Goal: Information Seeking & Learning: Learn about a topic

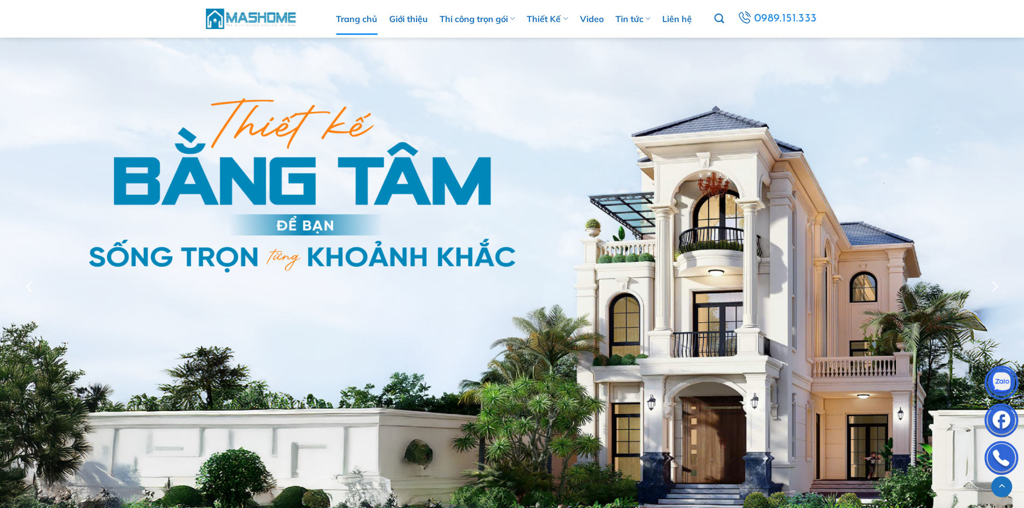
click at [261, 14] on img at bounding box center [251, 18] width 91 height 23
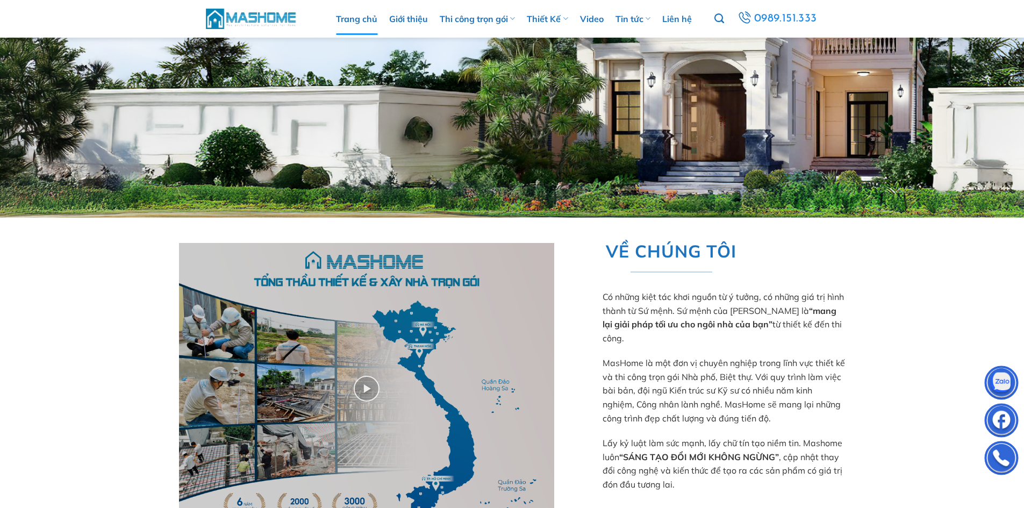
scroll to position [591, 0]
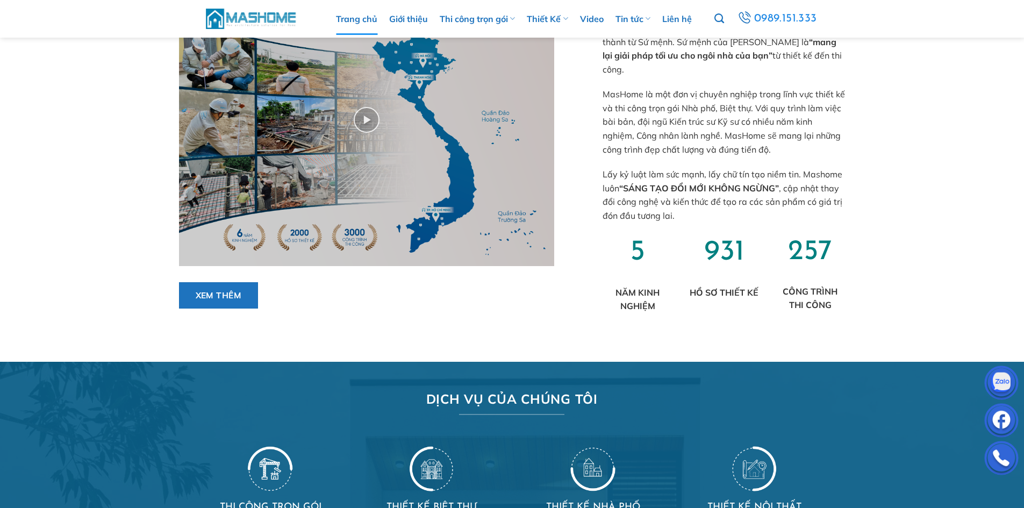
scroll to position [591, 0]
click at [254, 12] on img at bounding box center [251, 18] width 91 height 23
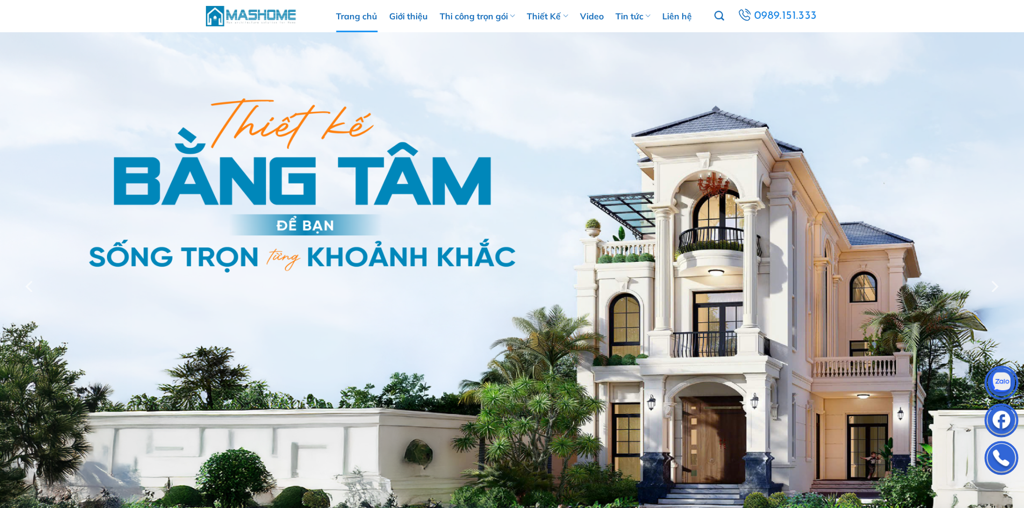
click at [263, 19] on img at bounding box center [251, 15] width 91 height 23
click at [268, 18] on img at bounding box center [251, 15] width 91 height 23
click at [261, 18] on img at bounding box center [251, 15] width 91 height 23
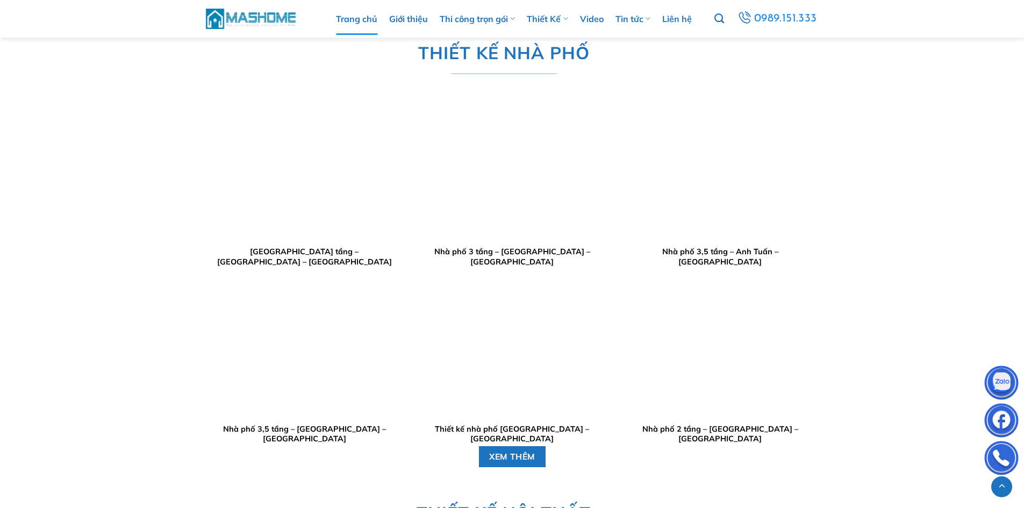
scroll to position [2096, 0]
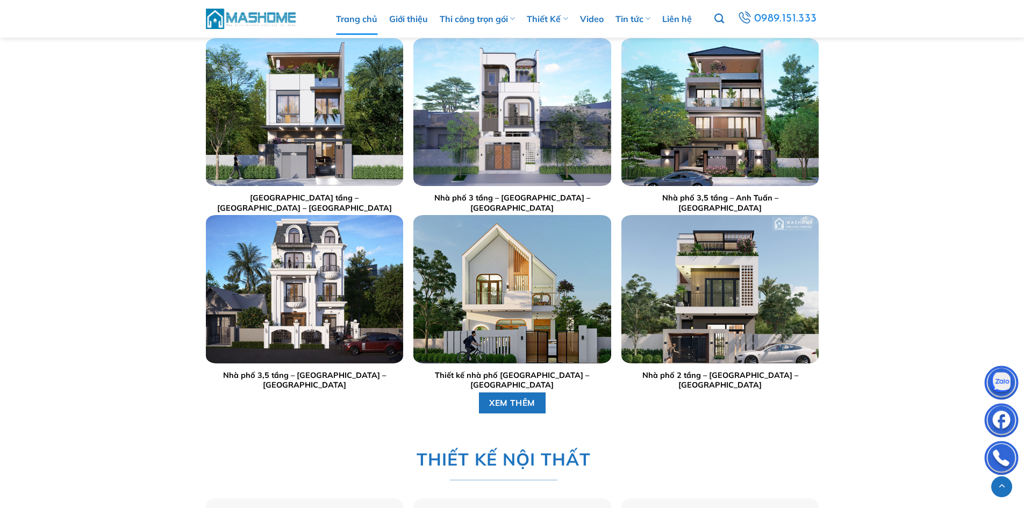
click at [506, 113] on img "Nhà phố 3 tầng - Anh Sang - Hà Nội" at bounding box center [511, 112] width 197 height 148
click at [289, 272] on img "Nhà phố 3,5 tầng - Anh Bắc - Đan Phượng" at bounding box center [303, 289] width 197 height 148
click at [520, 267] on img "Thiết kế nhà phố anh Sinh - Bắc Giang" at bounding box center [511, 289] width 197 height 148
click at [504, 119] on div at bounding box center [511, 112] width 197 height 148
click at [505, 119] on img "Nhà phố 3 tầng - Anh Sang - Hà Nội" at bounding box center [511, 112] width 197 height 148
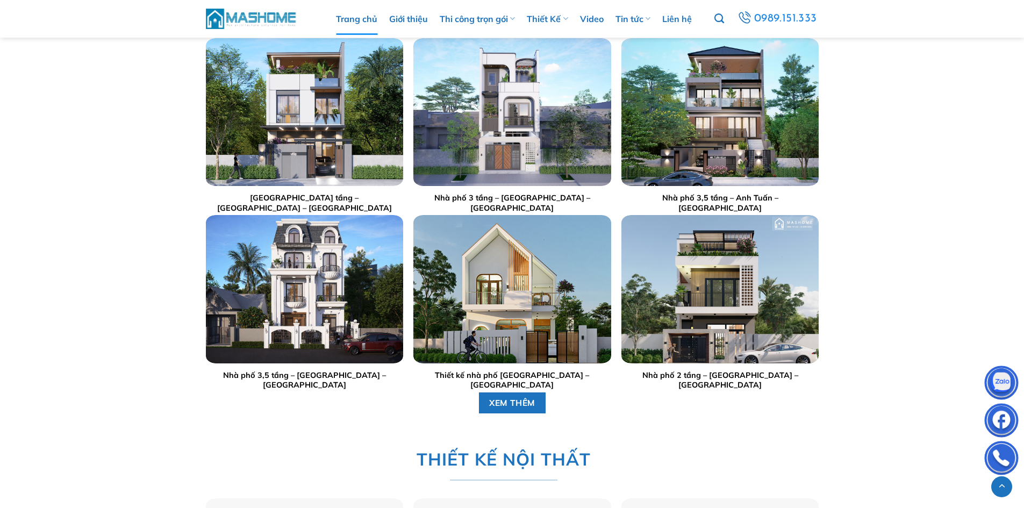
click at [315, 131] on div at bounding box center [303, 112] width 197 height 148
click at [315, 130] on img "Nhà phố 2,5 tầng - Anh Hoạch - Sóc Sơn" at bounding box center [303, 112] width 197 height 148
click at [730, 110] on img "Nhà phố 3,5 tầng - Anh Tuấn - Gia Lâm" at bounding box center [719, 112] width 197 height 148
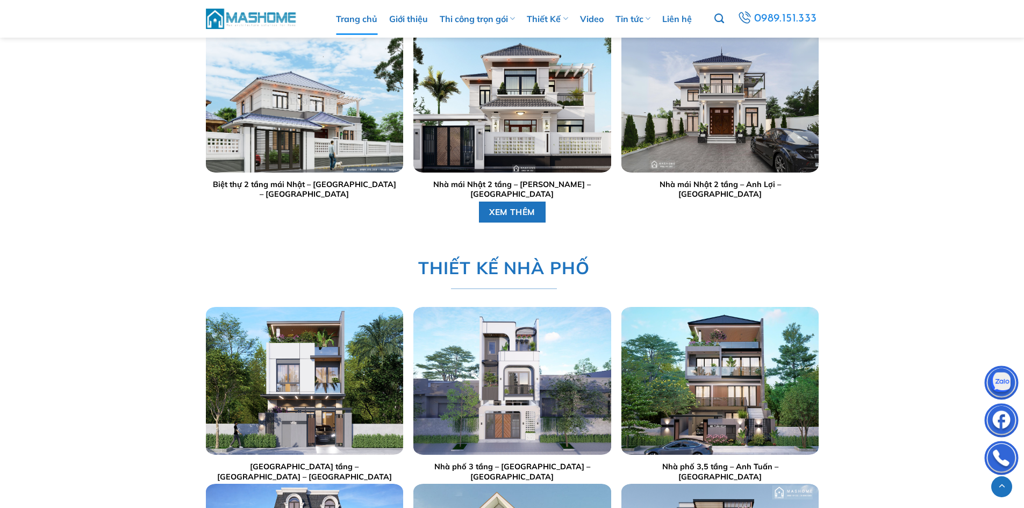
scroll to position [2042, 0]
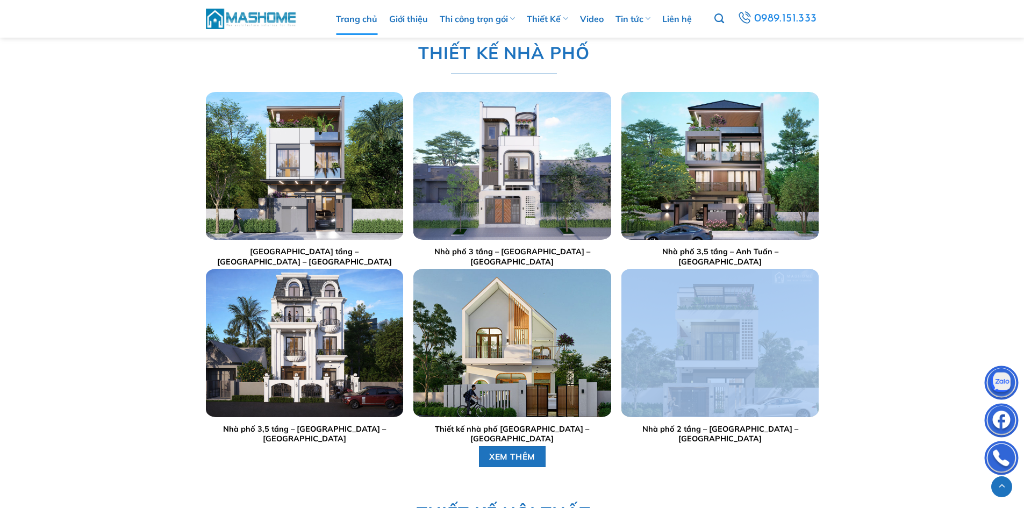
click at [728, 329] on div at bounding box center [719, 343] width 197 height 148
click at [727, 327] on img "Nhà phố 2 tầng - Anh Dũng - Đông Anh" at bounding box center [719, 343] width 197 height 148
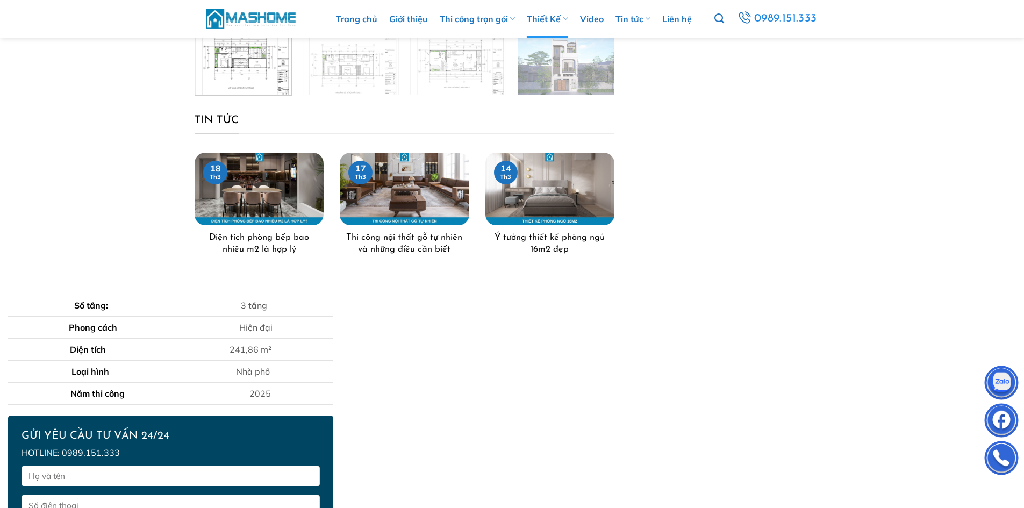
scroll to position [107, 0]
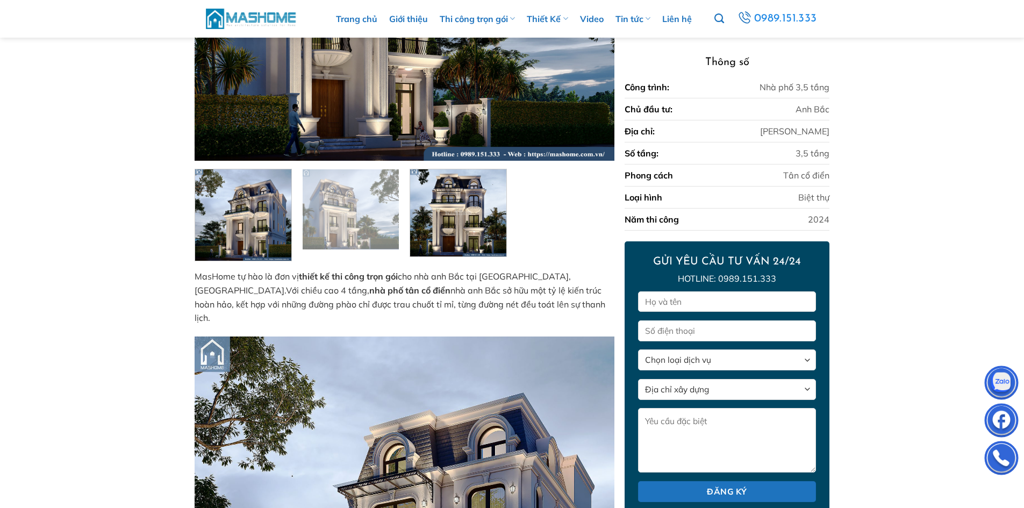
scroll to position [591, 0]
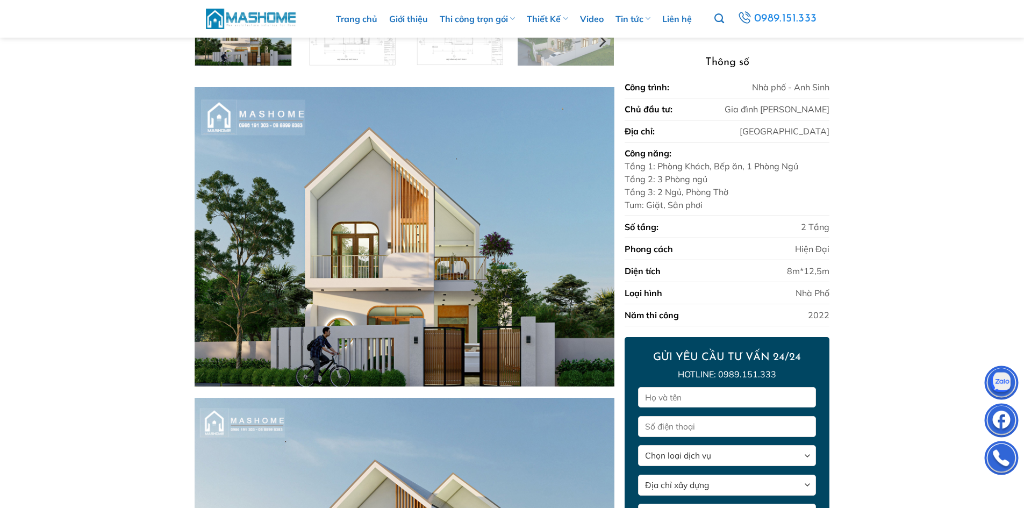
scroll to position [215, 0]
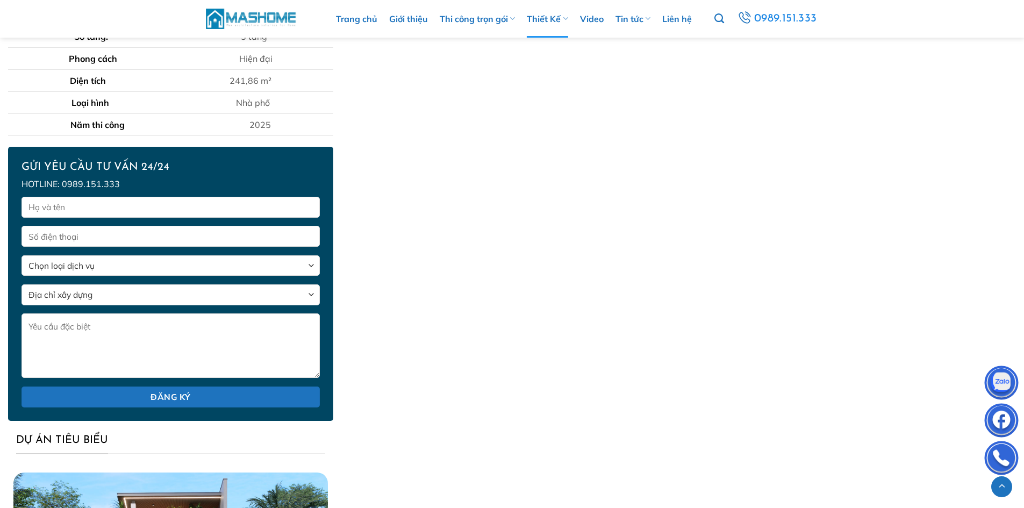
scroll to position [752, 0]
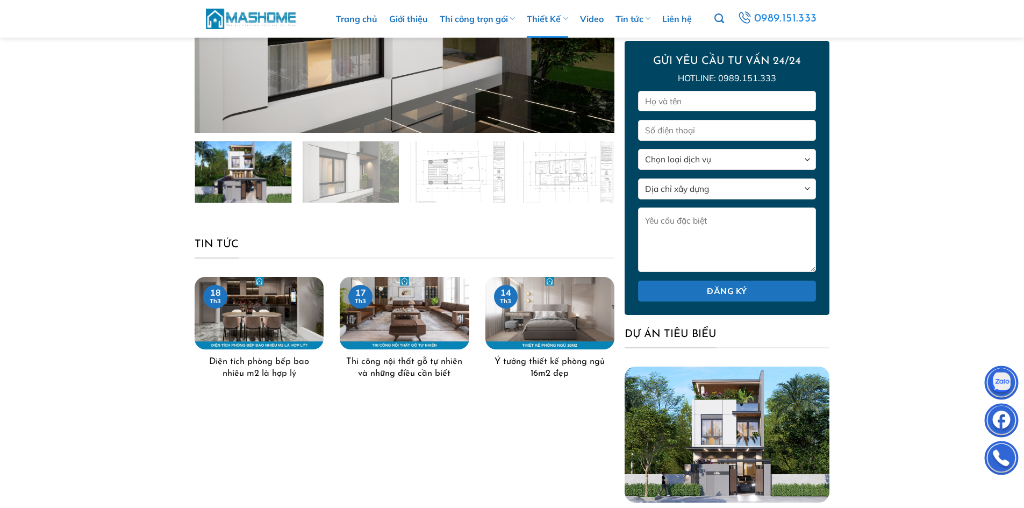
scroll to position [107, 0]
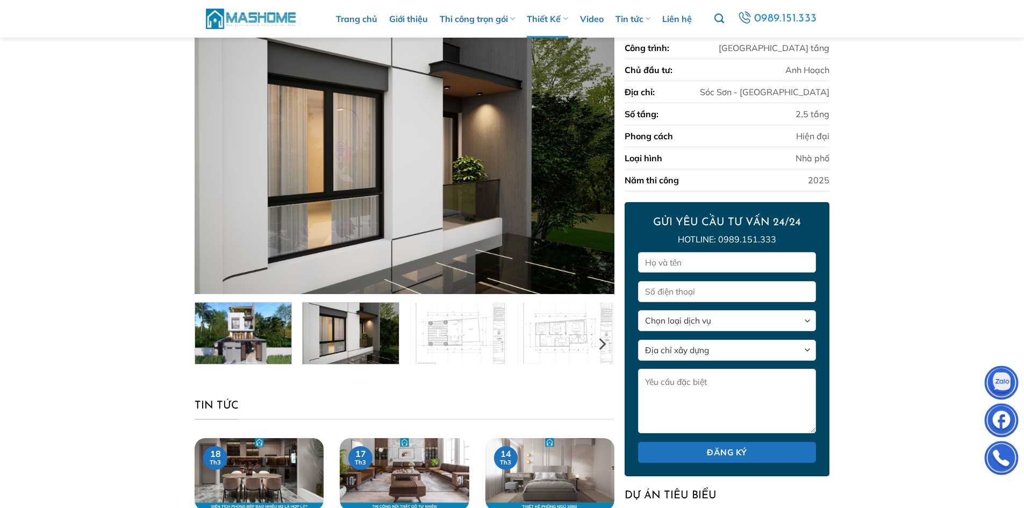
click at [355, 340] on img at bounding box center [351, 332] width 96 height 64
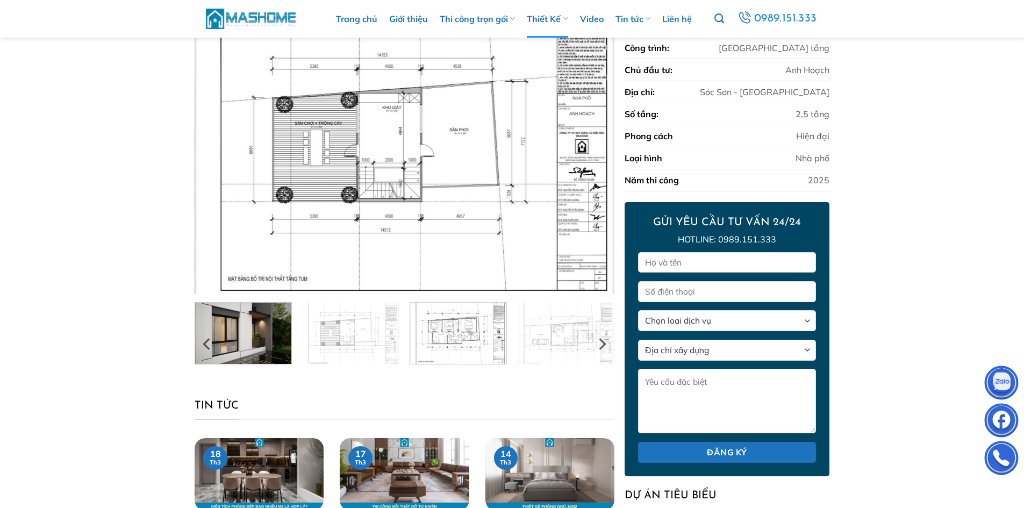
click at [452, 337] on img at bounding box center [458, 332] width 96 height 64
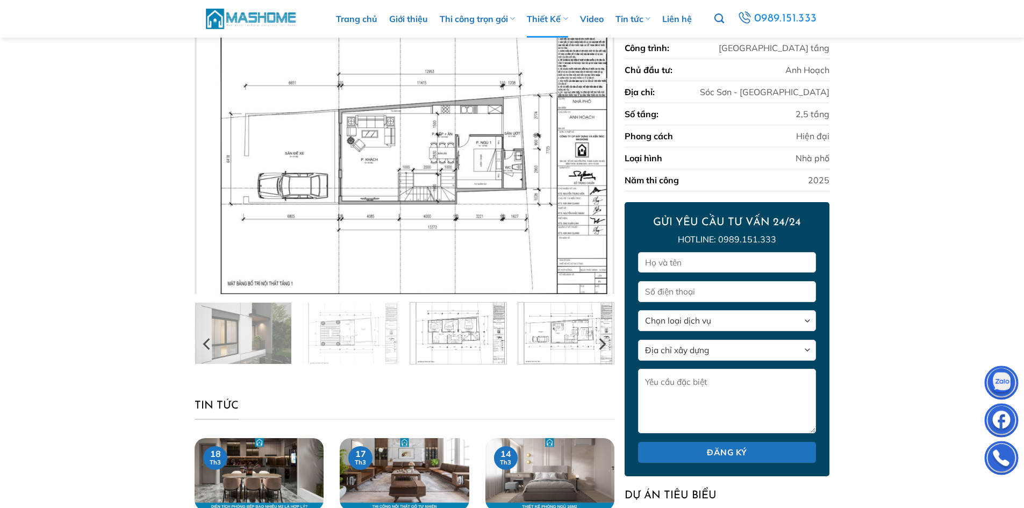
click at [556, 340] on img at bounding box center [565, 332] width 96 height 64
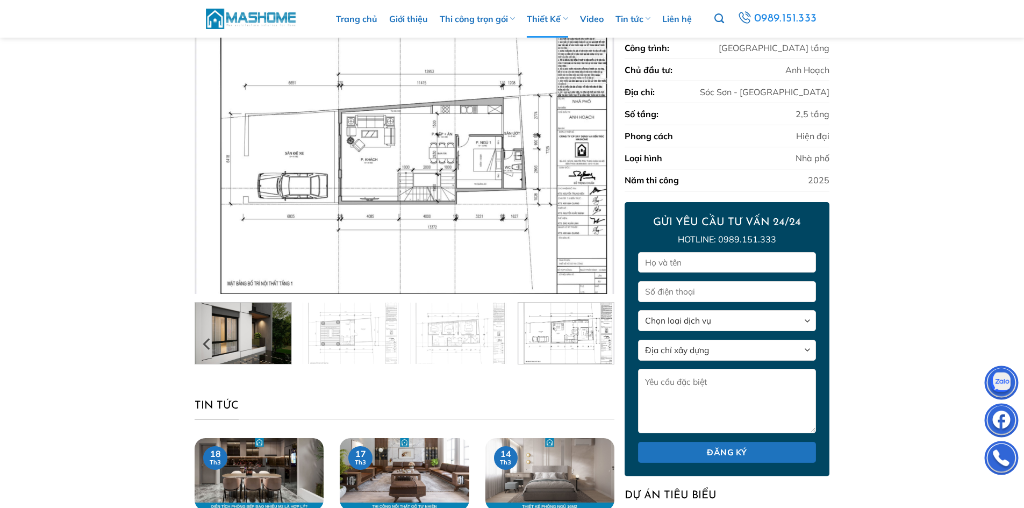
click at [256, 340] on img at bounding box center [243, 332] width 96 height 64
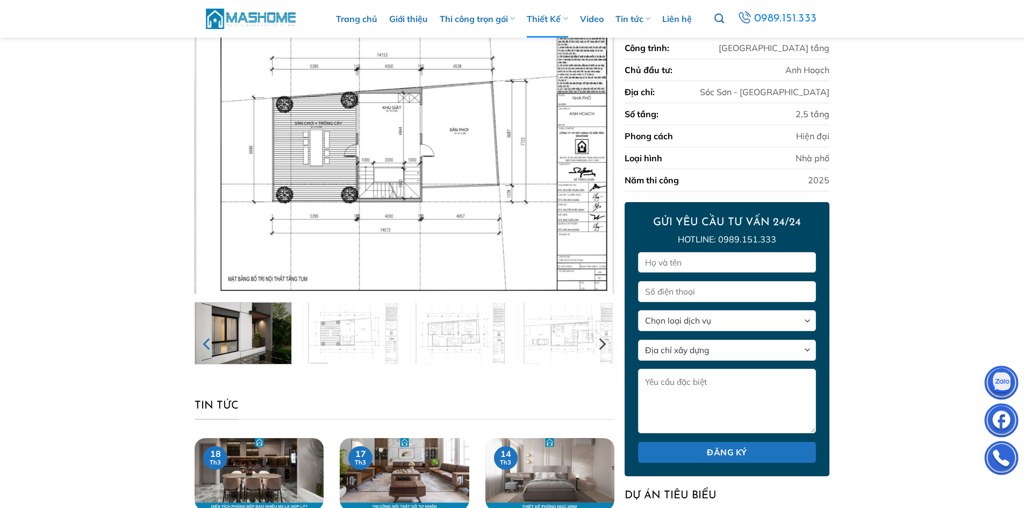
click at [204, 344] on icon "Previous" at bounding box center [206, 344] width 7 height 12
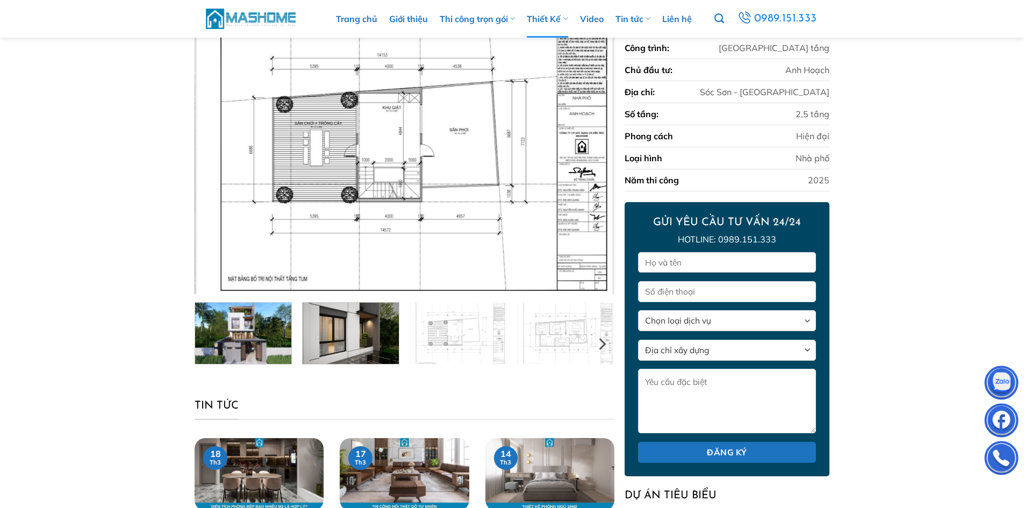
click at [217, 340] on img at bounding box center [243, 332] width 96 height 64
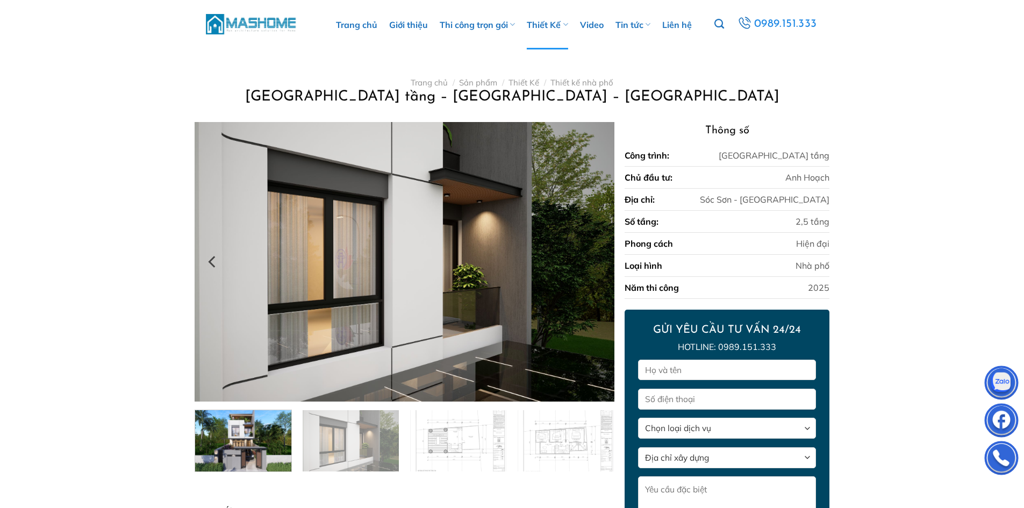
scroll to position [54, 0]
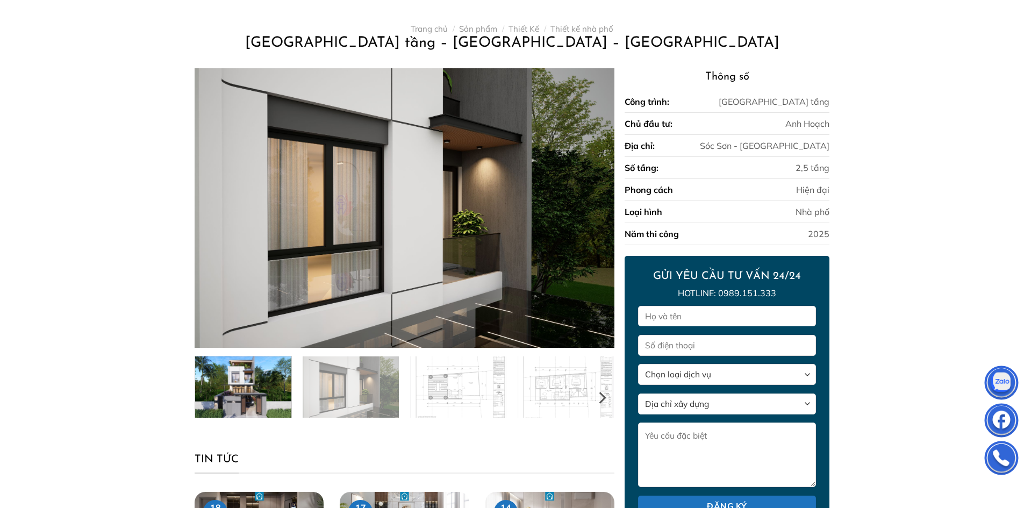
click at [259, 393] on img at bounding box center [243, 386] width 96 height 64
click at [221, 393] on img at bounding box center [243, 386] width 96 height 64
click at [258, 395] on img at bounding box center [243, 386] width 96 height 64
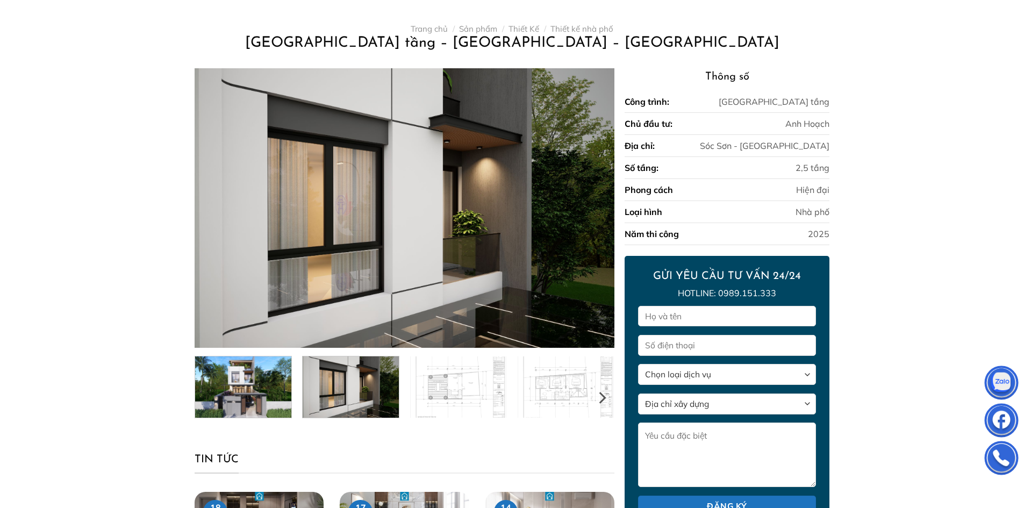
click at [341, 395] on img at bounding box center [351, 386] width 96 height 64
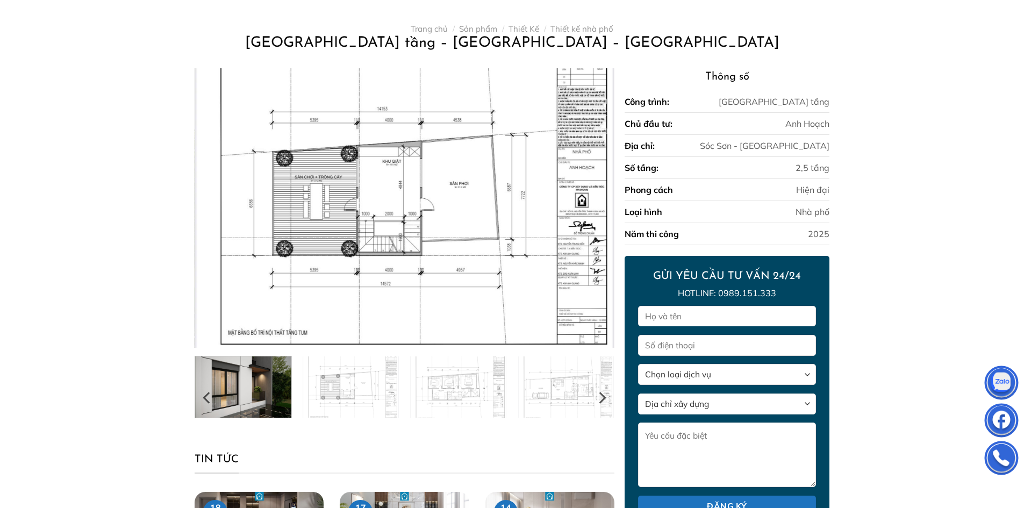
click at [243, 395] on img at bounding box center [243, 386] width 96 height 64
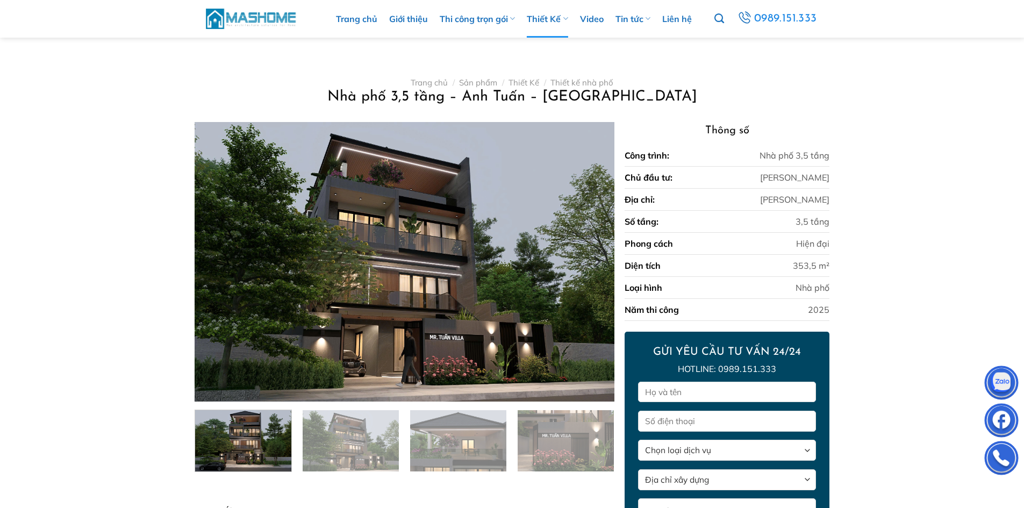
scroll to position [215, 0]
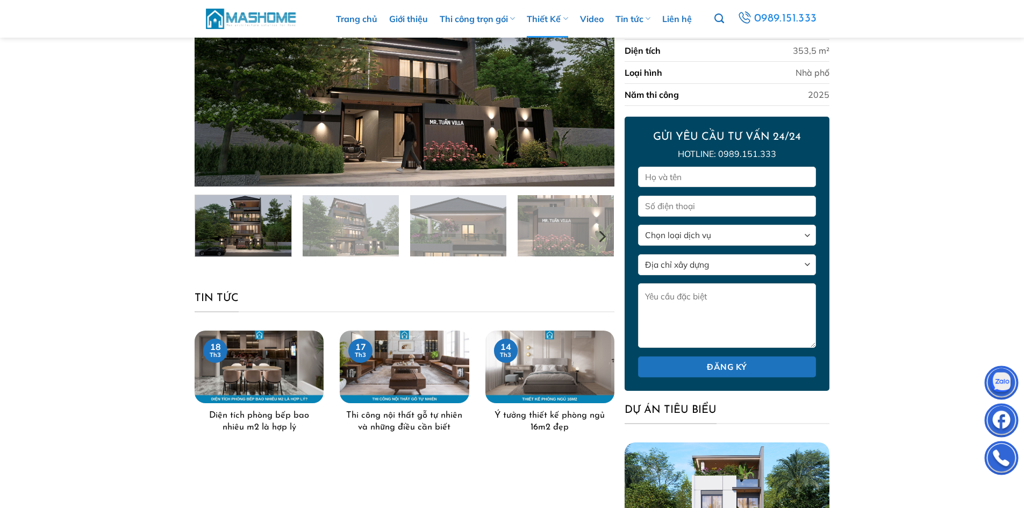
click at [243, 225] on img at bounding box center [243, 224] width 96 height 64
click at [340, 244] on img at bounding box center [351, 224] width 96 height 64
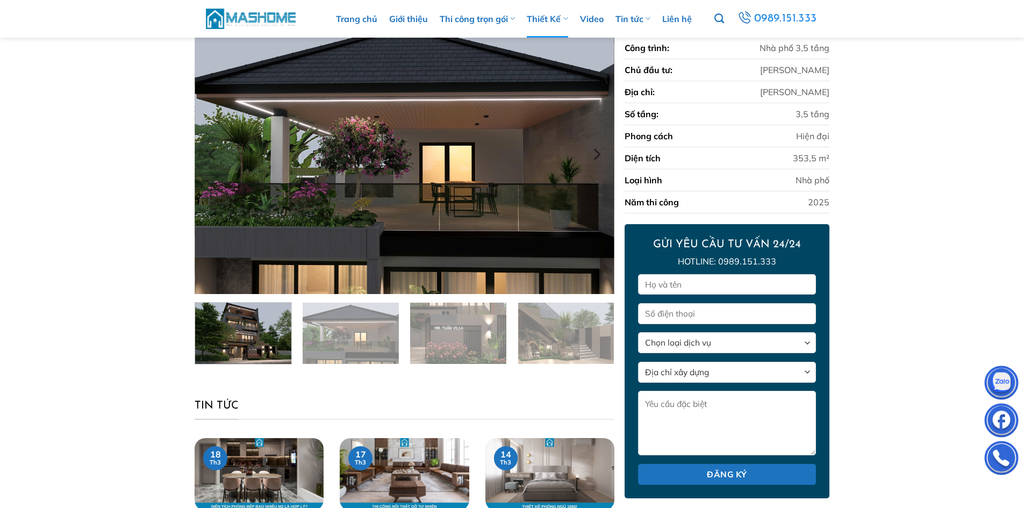
scroll to position [54, 0]
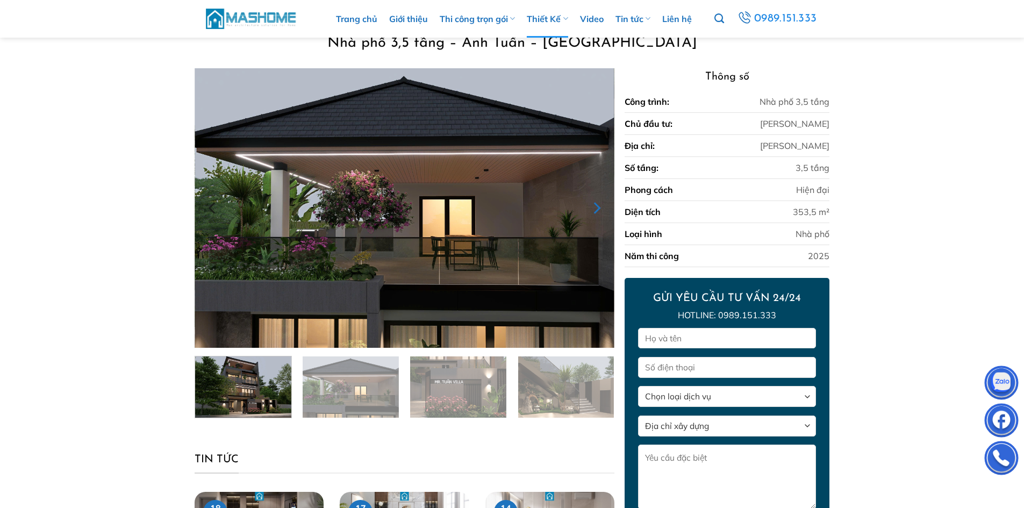
click at [594, 207] on icon "Next" at bounding box center [595, 207] width 19 height 19
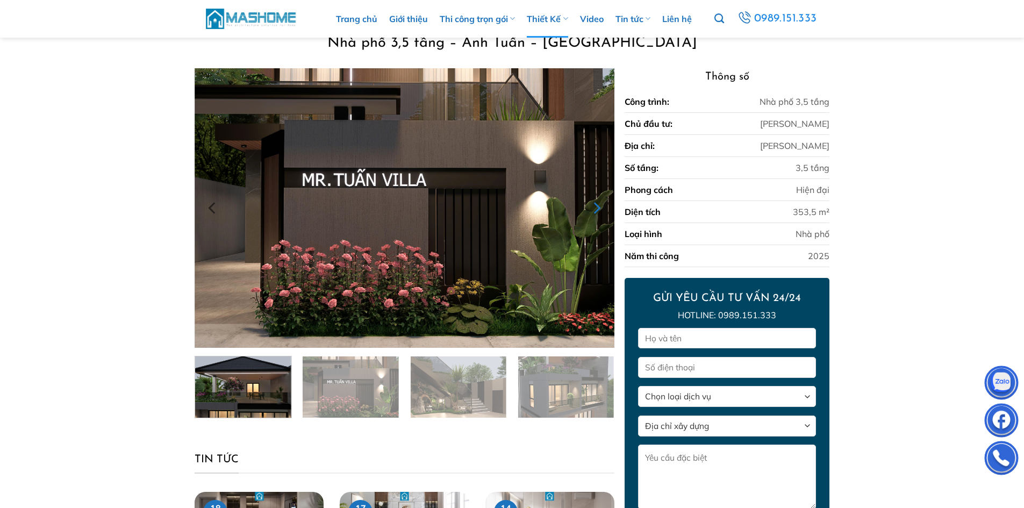
click at [595, 207] on icon "Next" at bounding box center [595, 207] width 19 height 19
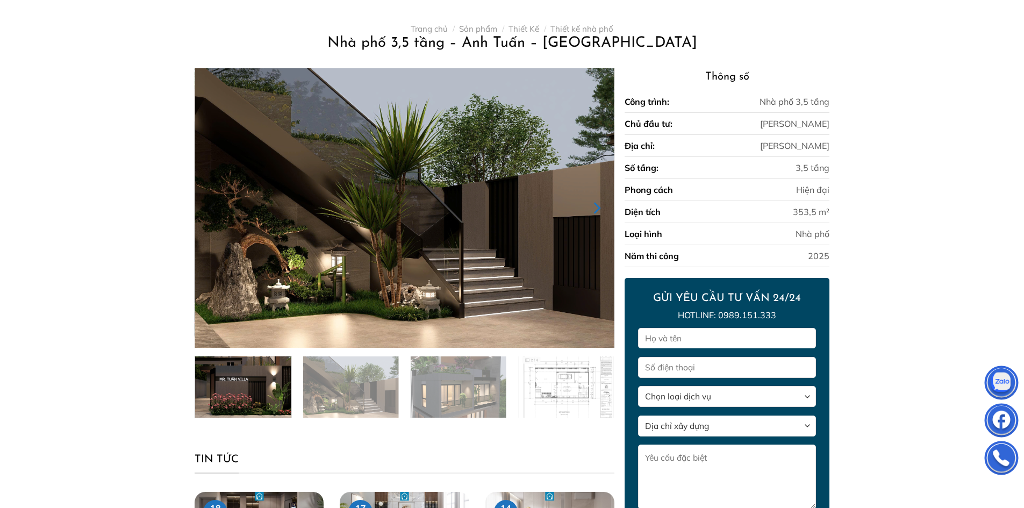
click at [596, 207] on icon "Next" at bounding box center [595, 207] width 19 height 19
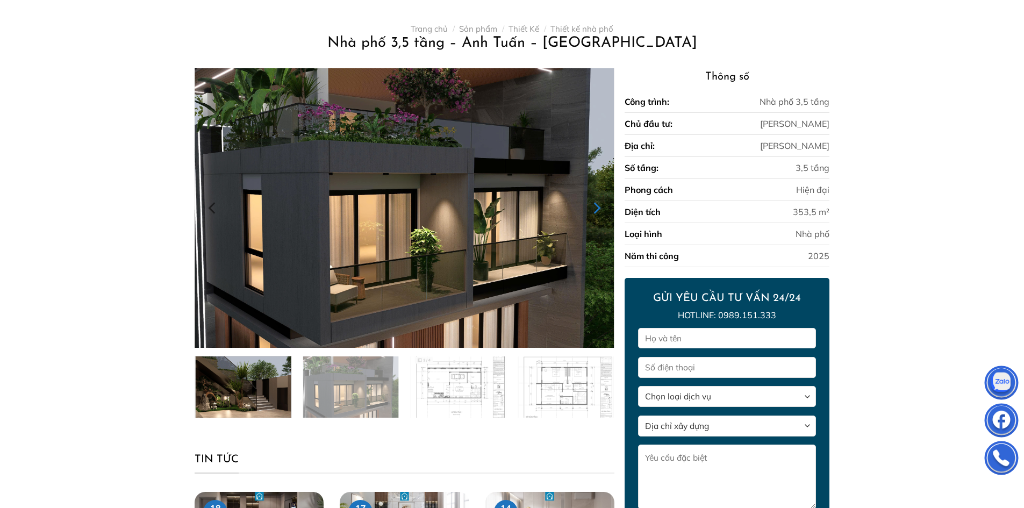
click at [596, 207] on icon "Next" at bounding box center [595, 207] width 19 height 19
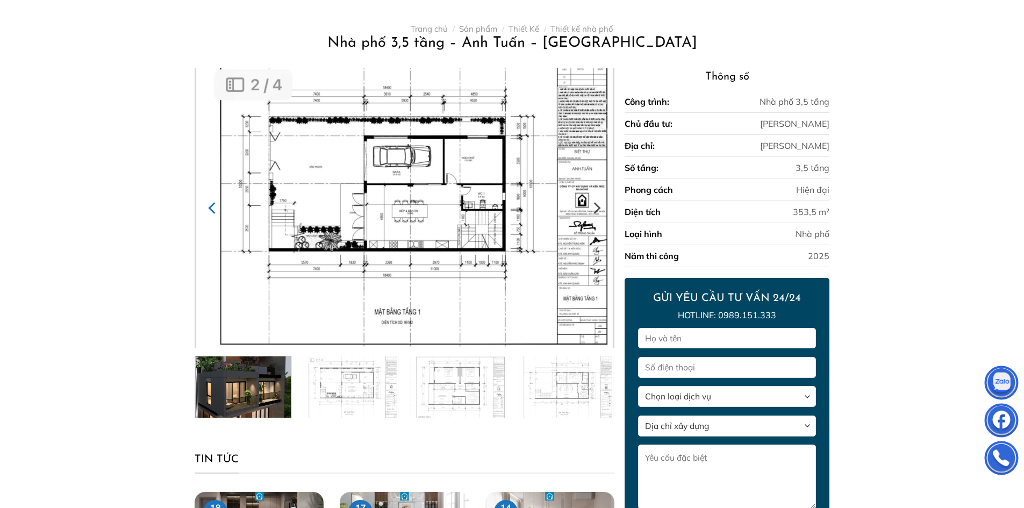
click at [212, 208] on icon "Previous" at bounding box center [212, 207] width 19 height 19
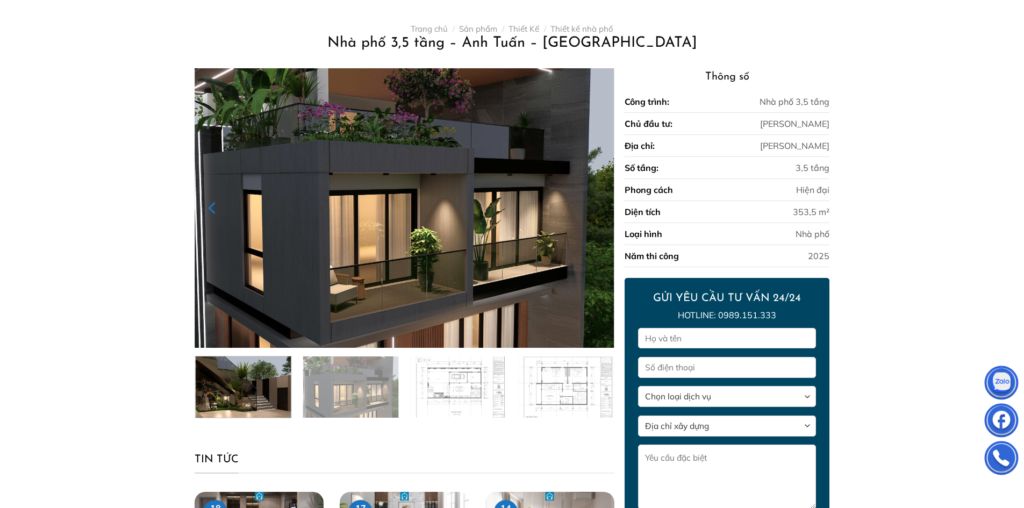
click at [212, 208] on icon "Previous" at bounding box center [212, 207] width 19 height 19
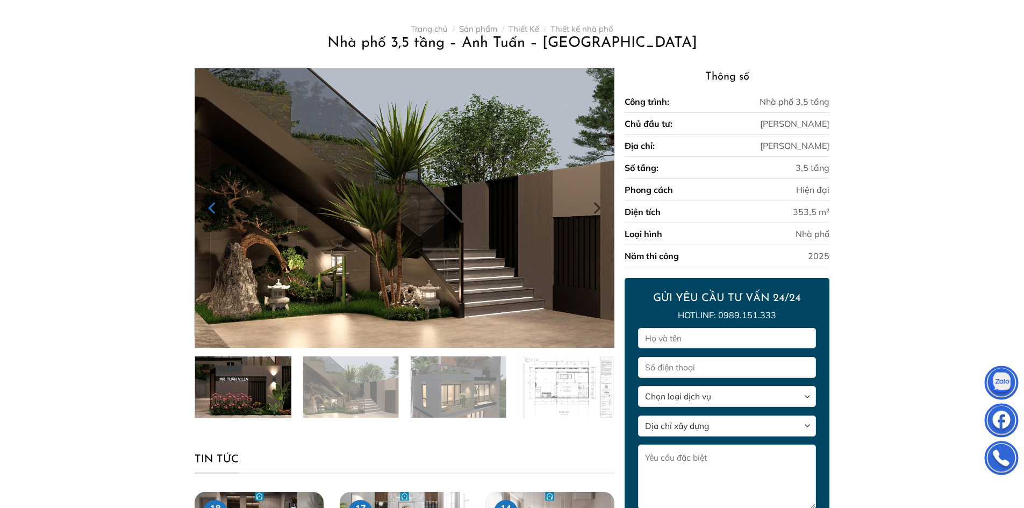
click at [212, 208] on icon "Previous" at bounding box center [212, 207] width 19 height 19
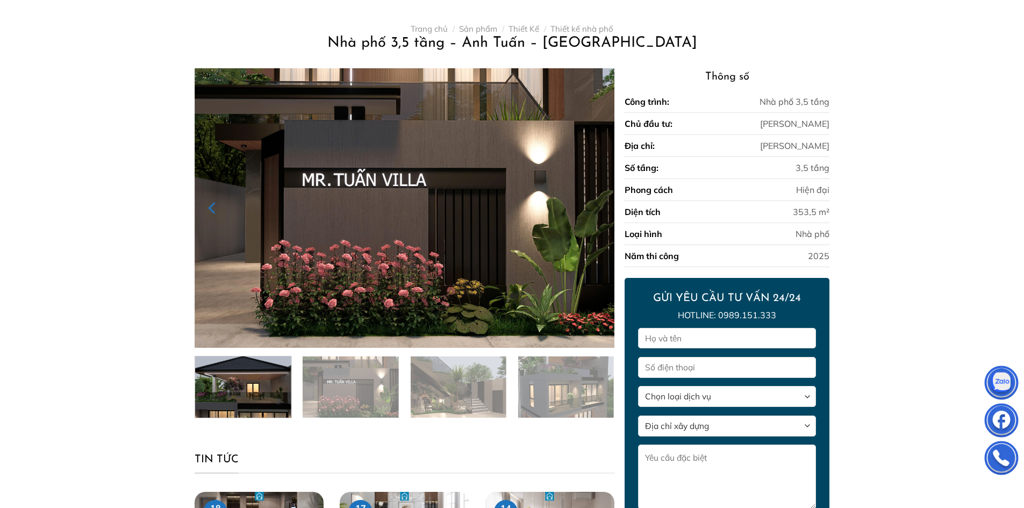
click at [212, 208] on icon "Previous" at bounding box center [212, 207] width 19 height 19
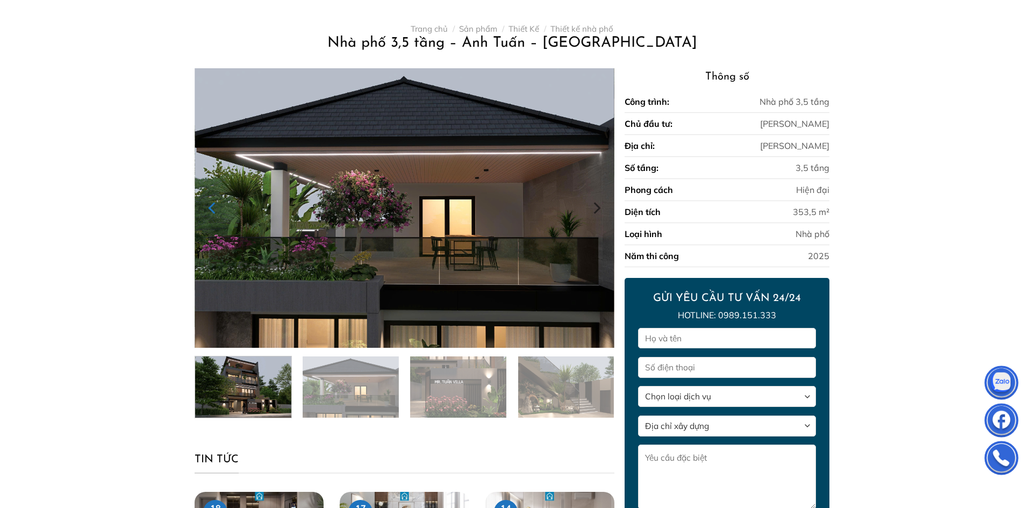
click at [212, 208] on icon "Previous" at bounding box center [212, 207] width 19 height 19
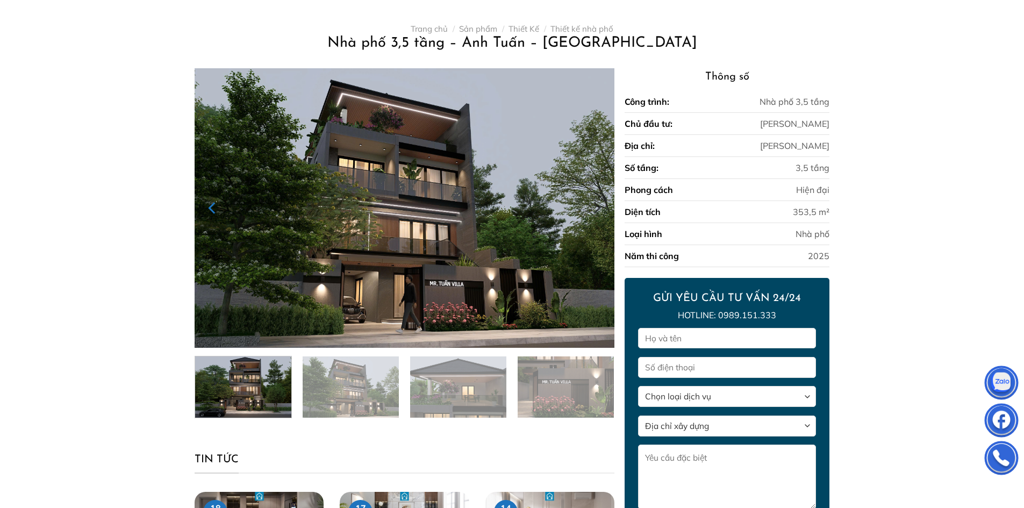
click at [212, 208] on icon "Previous" at bounding box center [212, 207] width 19 height 19
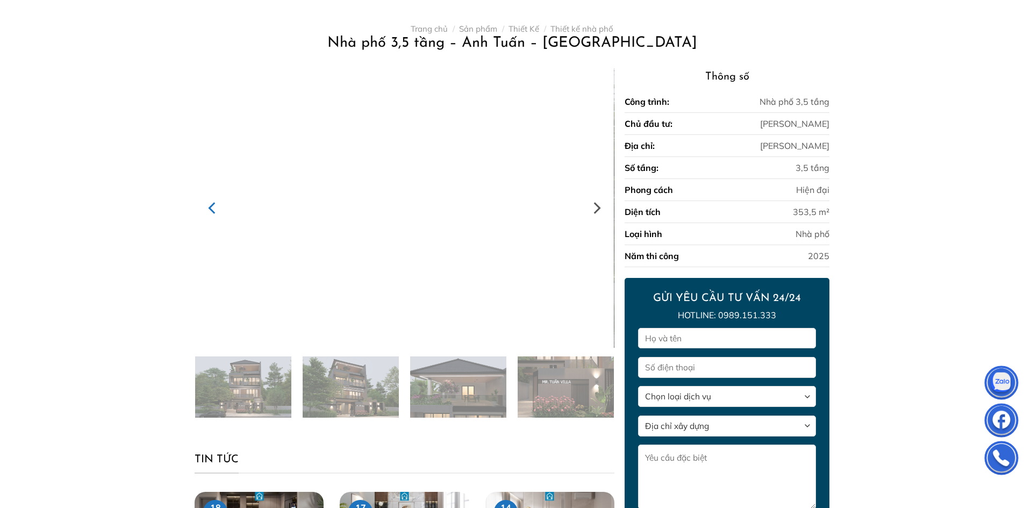
click at [212, 208] on icon "Previous" at bounding box center [212, 207] width 19 height 19
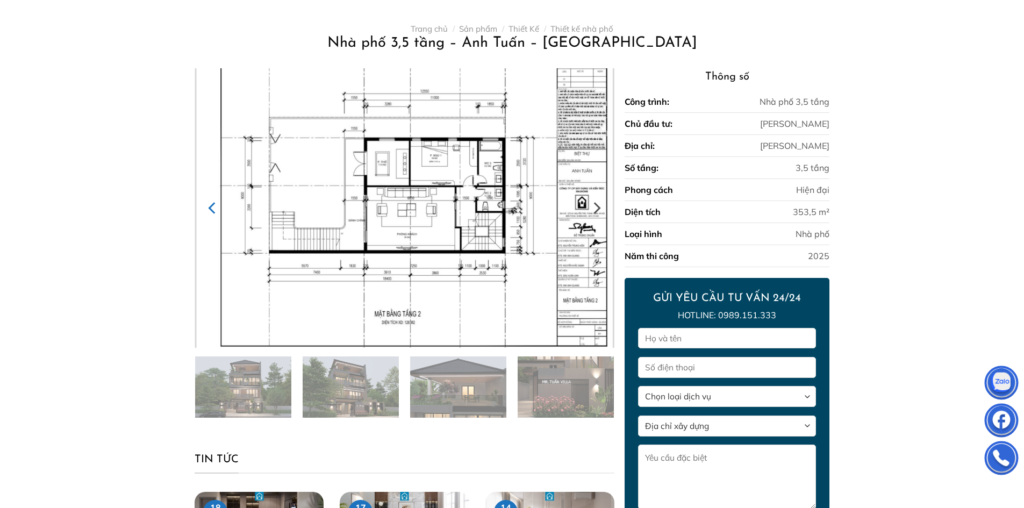
click at [212, 208] on icon "Previous" at bounding box center [212, 207] width 19 height 19
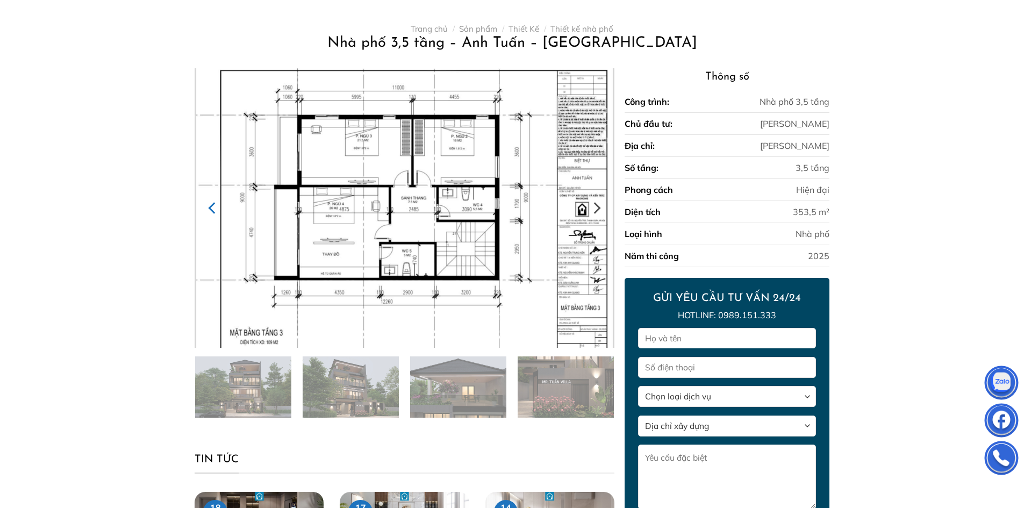
click at [212, 208] on icon "Previous" at bounding box center [212, 207] width 19 height 19
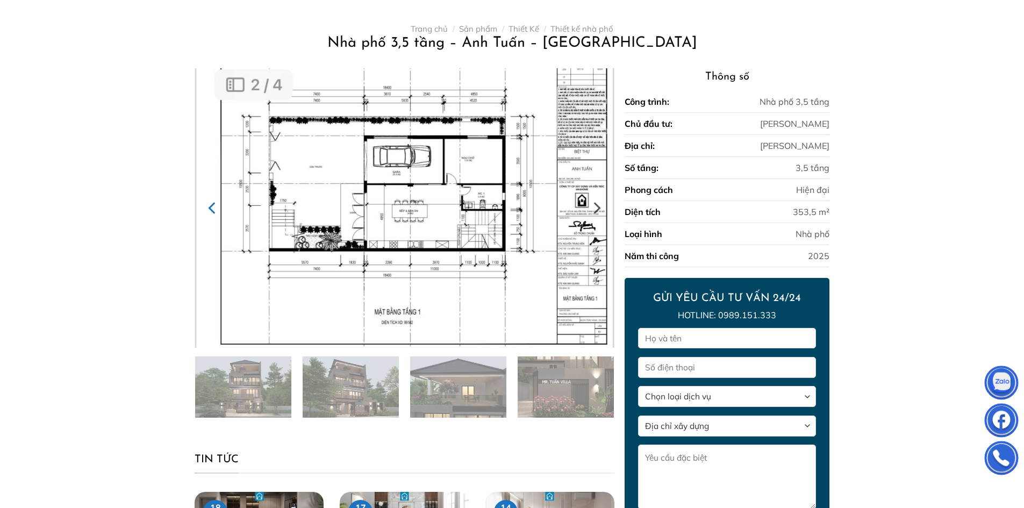
click at [212, 208] on icon "Previous" at bounding box center [212, 207] width 19 height 19
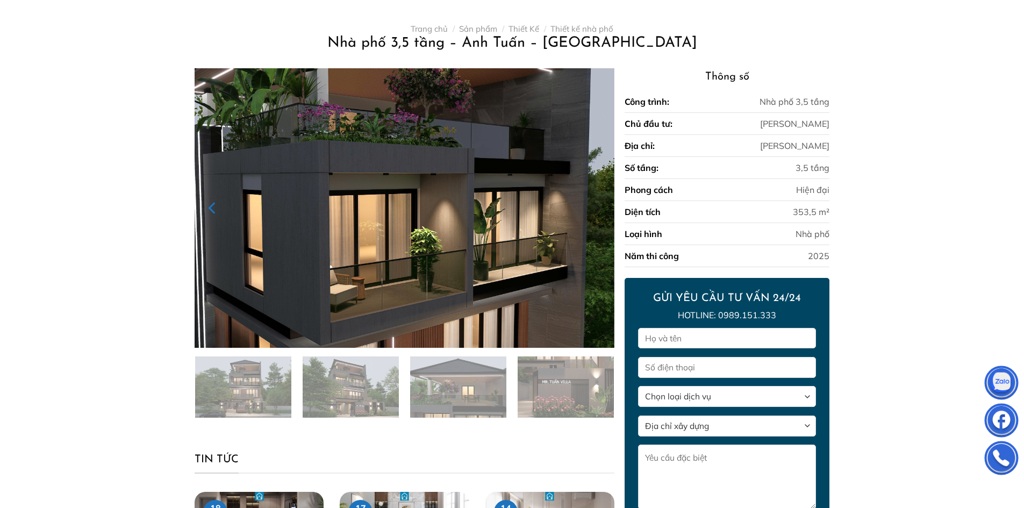
click at [212, 208] on icon "Previous" at bounding box center [212, 207] width 19 height 19
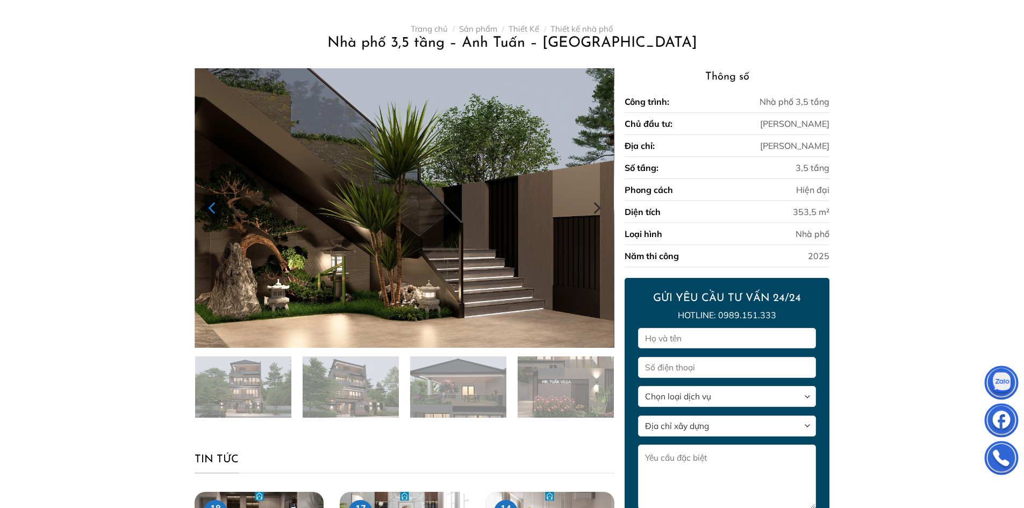
click at [212, 208] on icon "Previous" at bounding box center [212, 207] width 19 height 19
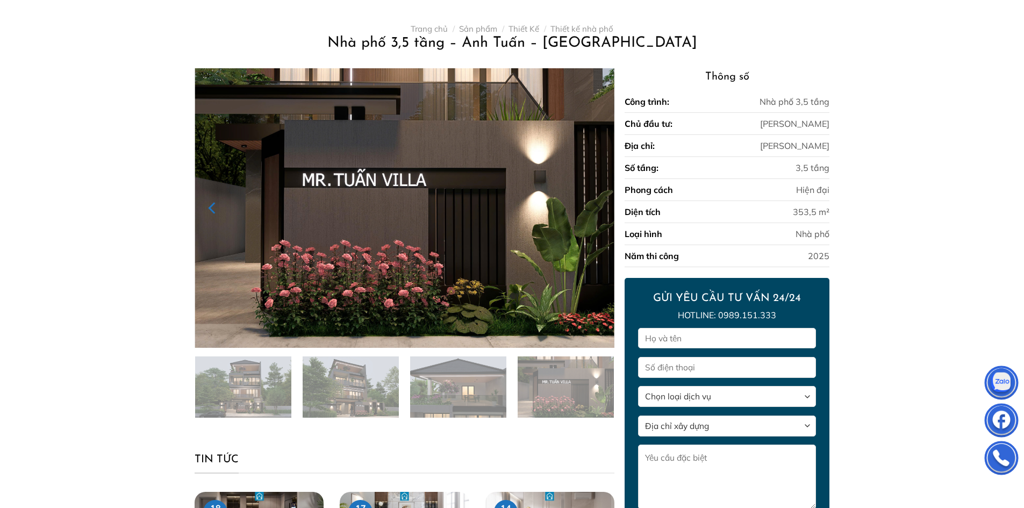
click at [212, 208] on icon "Previous" at bounding box center [212, 207] width 19 height 19
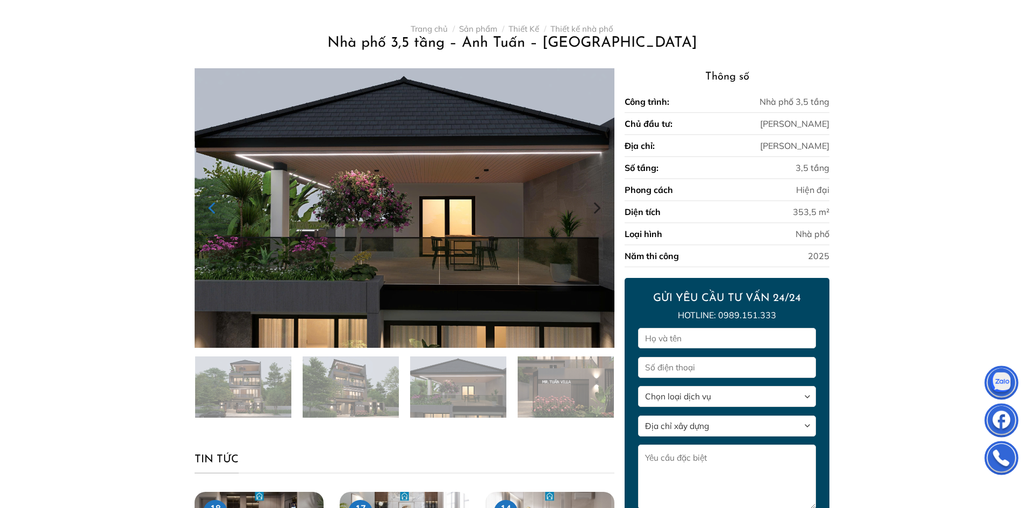
click at [212, 208] on icon "Previous" at bounding box center [212, 207] width 19 height 19
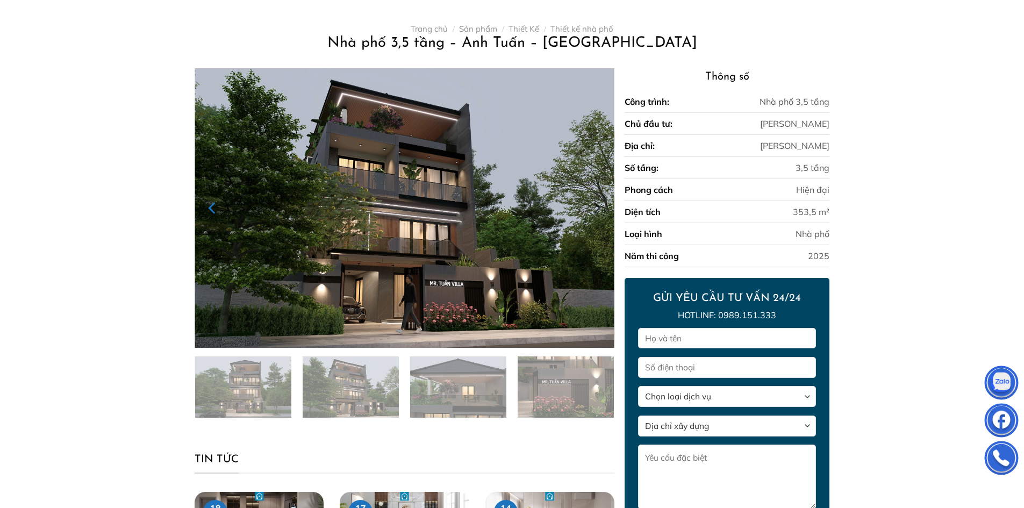
click at [212, 208] on icon "Previous" at bounding box center [212, 207] width 19 height 19
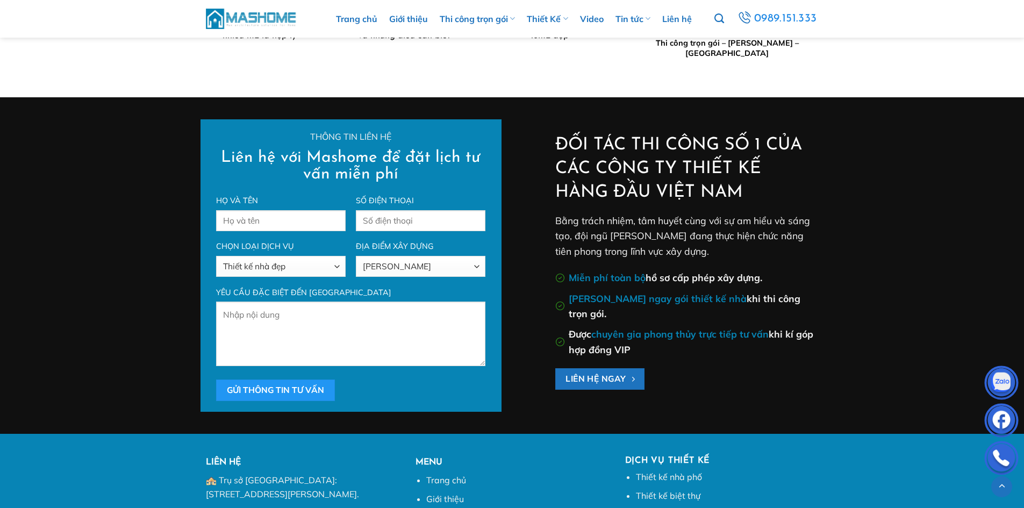
scroll to position [2687, 0]
